Goal: Book appointment/travel/reservation

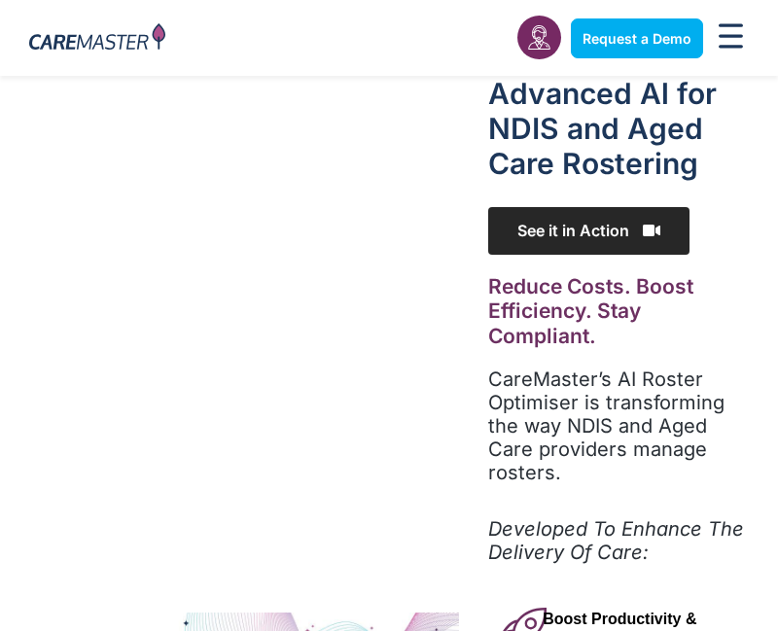
click at [574, 240] on span "See it in Action" at bounding box center [588, 231] width 201 height 48
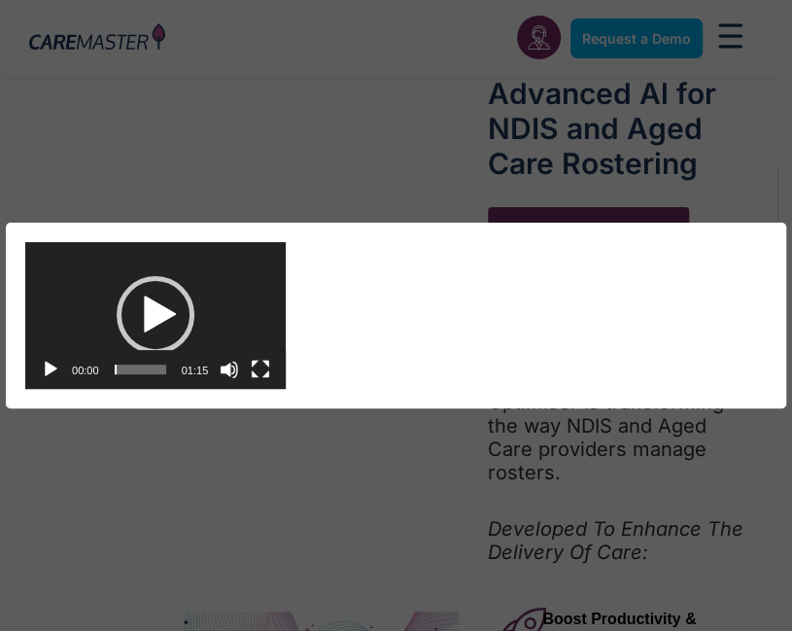
click at [576, 235] on div "Video Player https://caremaster.com.au/wp-content/uploads/2025/05/RO_screenshot…" at bounding box center [396, 316] width 781 height 186
click at [572, 233] on div "Video Player https://caremaster.com.au/wp-content/uploads/2025/05/RO_screenshot…" at bounding box center [396, 316] width 781 height 186
click at [567, 233] on div "Video Player https://caremaster.com.au/wp-content/uploads/2025/05/RO_screenshot…" at bounding box center [396, 316] width 781 height 186
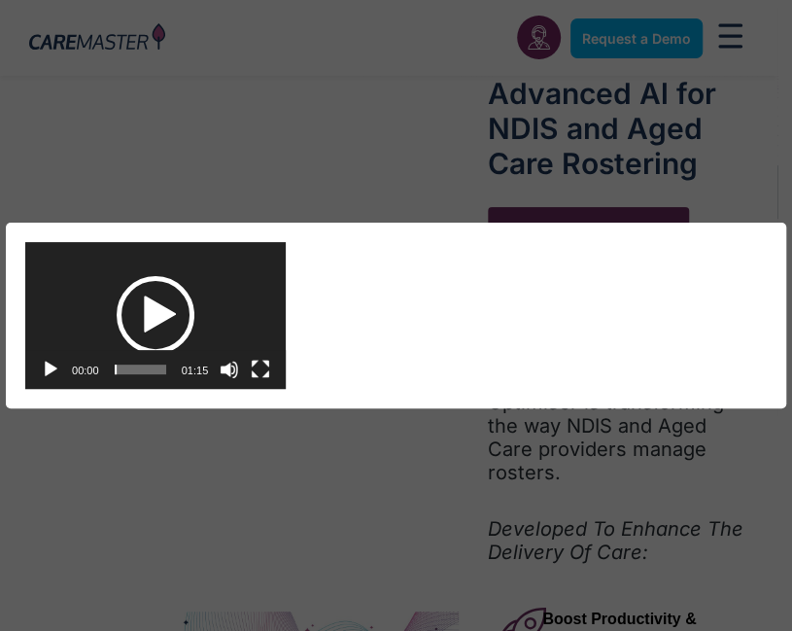
click at [141, 303] on div "Play" at bounding box center [156, 315] width 78 height 78
